Goal: Use online tool/utility: Use online tool/utility

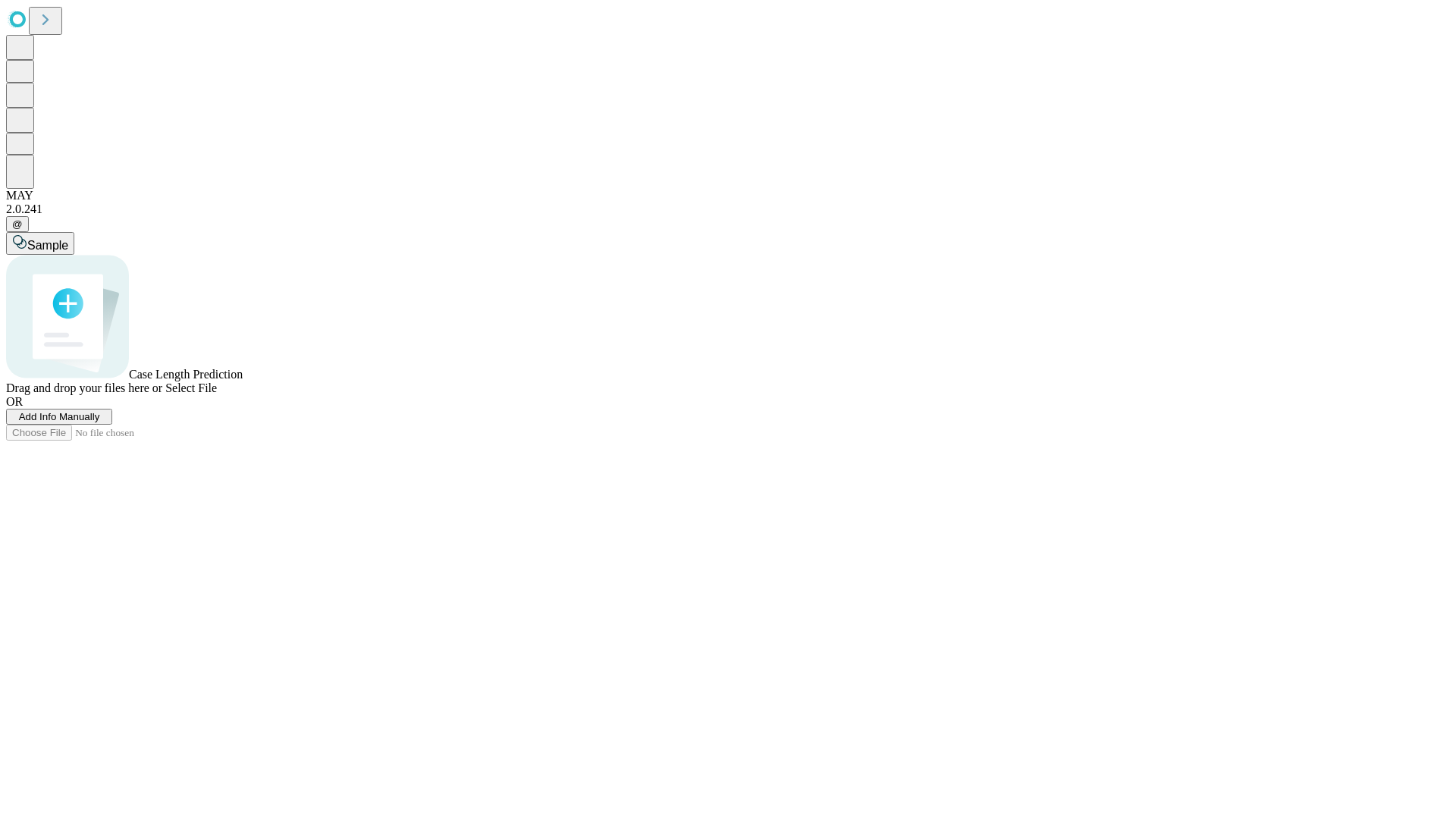
click at [217, 395] on span "Select File" at bounding box center [191, 388] width 52 height 13
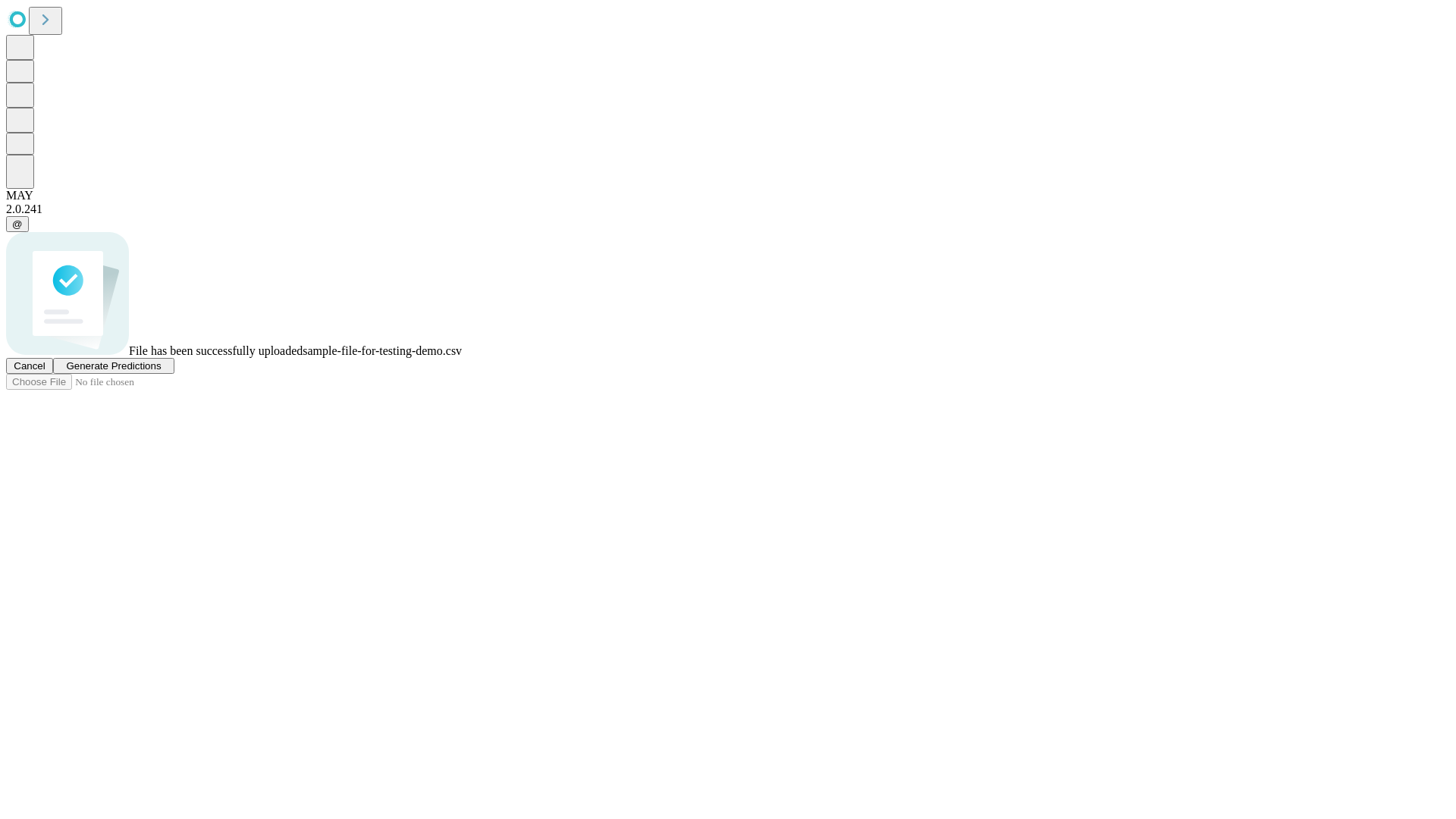
click at [161, 372] on span "Generate Predictions" at bounding box center [114, 366] width 95 height 11
